Goal: Information Seeking & Learning: Learn about a topic

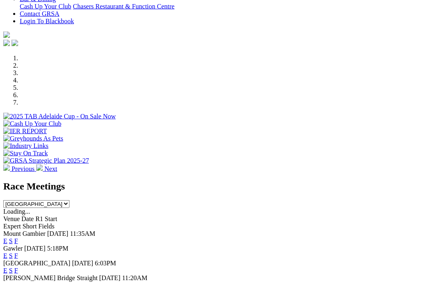
scroll to position [205, 0]
click at [18, 237] on link "F" at bounding box center [16, 240] width 4 height 7
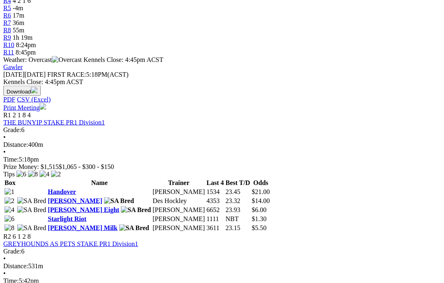
scroll to position [320, 0]
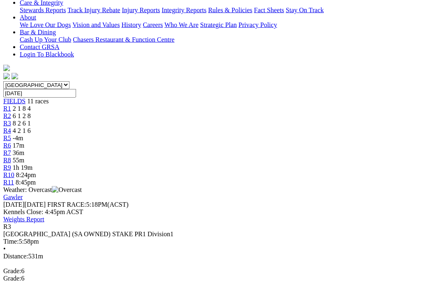
scroll to position [187, 0]
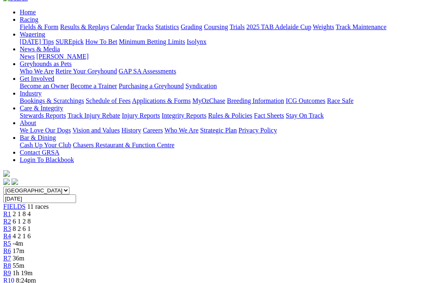
scroll to position [89, 0]
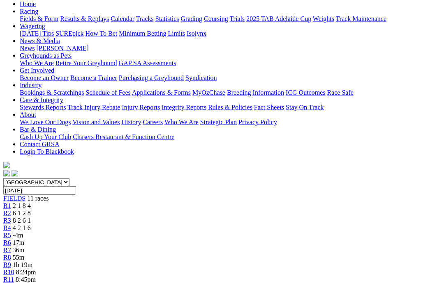
click at [11, 225] on link "R4" at bounding box center [7, 228] width 8 height 7
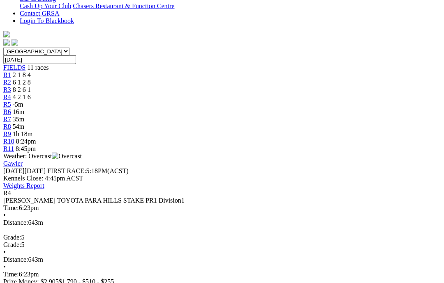
scroll to position [221, 0]
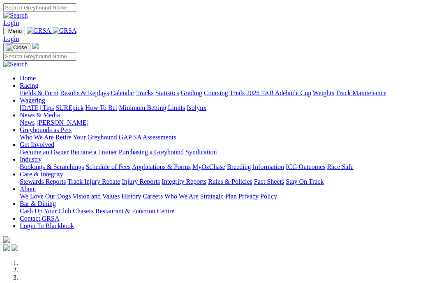
click at [206, 178] on link "Integrity Reports" at bounding box center [183, 181] width 45 height 7
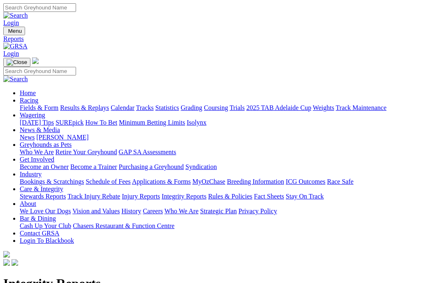
click at [60, 127] on link "News & Media" at bounding box center [40, 130] width 40 height 7
click at [35, 134] on link "News" at bounding box center [27, 137] width 15 height 7
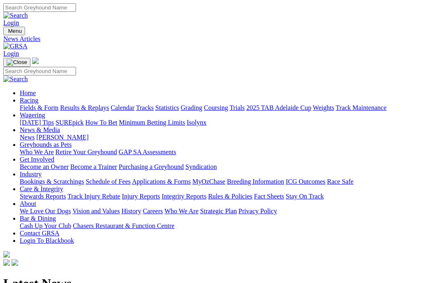
click at [38, 97] on link "Racing" at bounding box center [29, 100] width 18 height 7
click at [63, 186] on link "Care & Integrity" at bounding box center [42, 189] width 44 height 7
click at [252, 193] on link "Rules & Policies" at bounding box center [230, 196] width 44 height 7
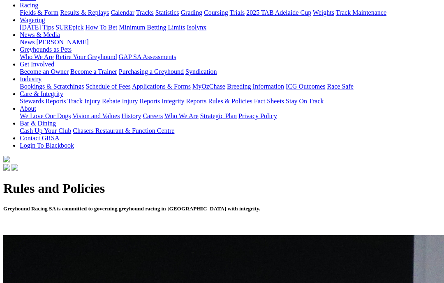
scroll to position [95, 0]
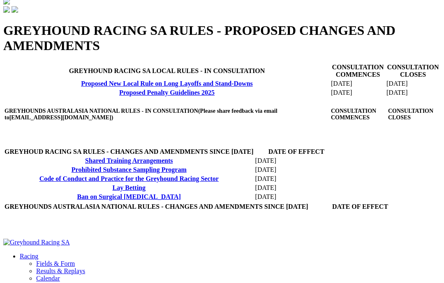
scroll to position [253, 0]
